Goal: Find specific page/section: Find specific page/section

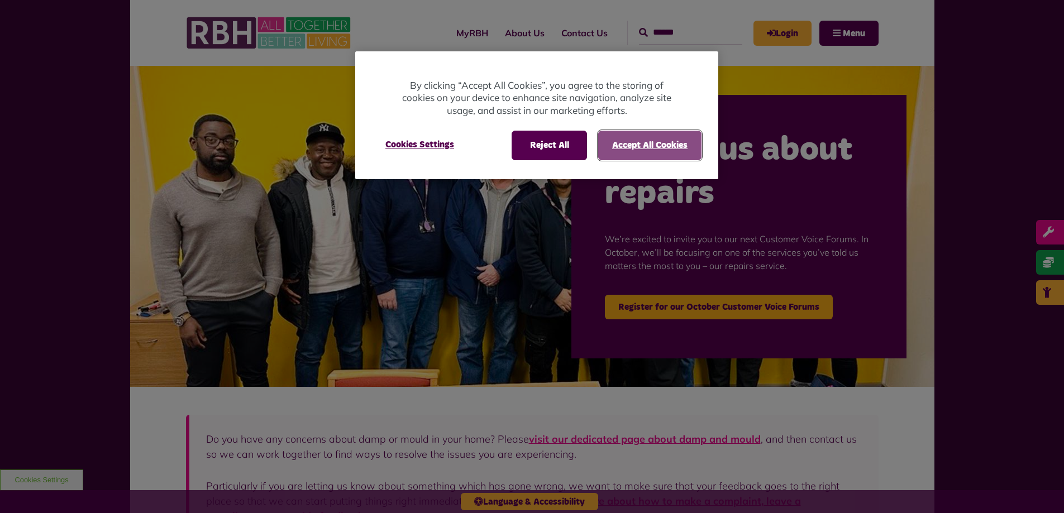
click at [682, 140] on button "Accept All Cookies" at bounding box center [649, 145] width 103 height 29
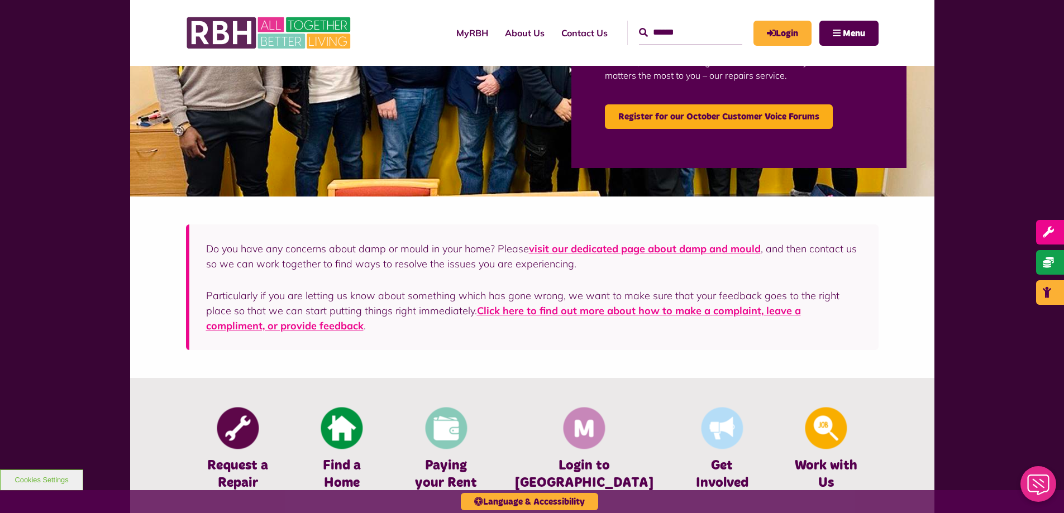
scroll to position [335, 0]
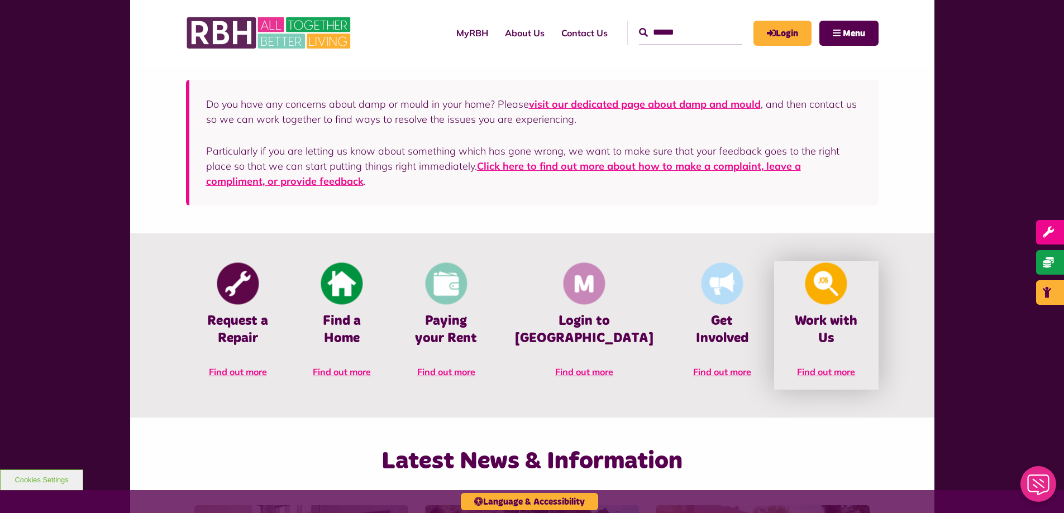
click at [832, 366] on span "Find out more" at bounding box center [826, 371] width 58 height 11
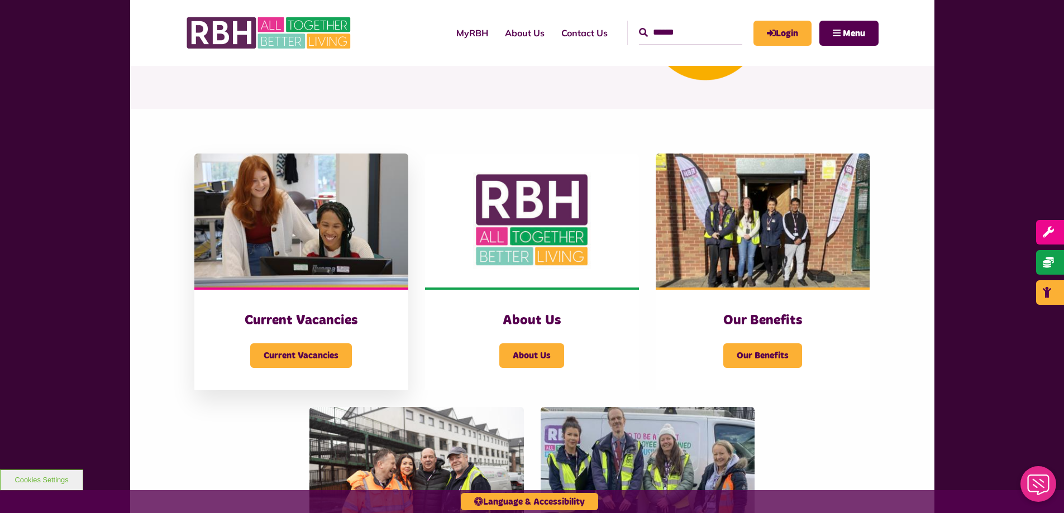
scroll to position [168, 0]
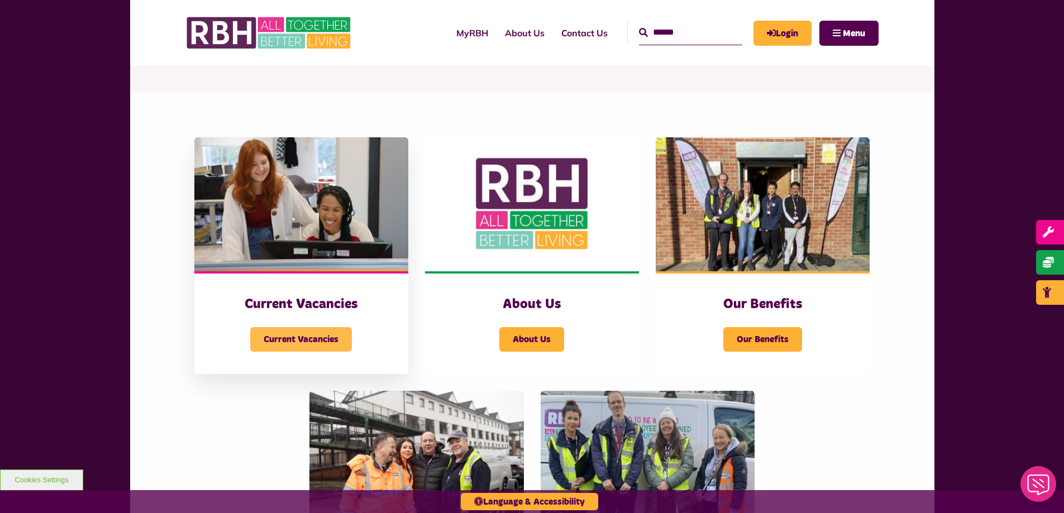
click at [292, 341] on span "Current Vacancies" at bounding box center [301, 339] width 102 height 25
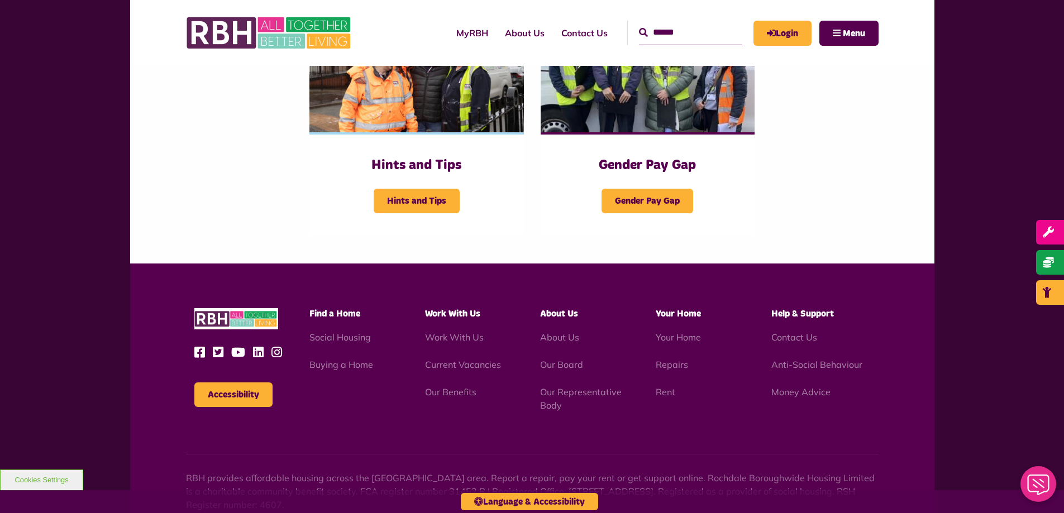
scroll to position [473, 0]
